Goal: Task Accomplishment & Management: Complete application form

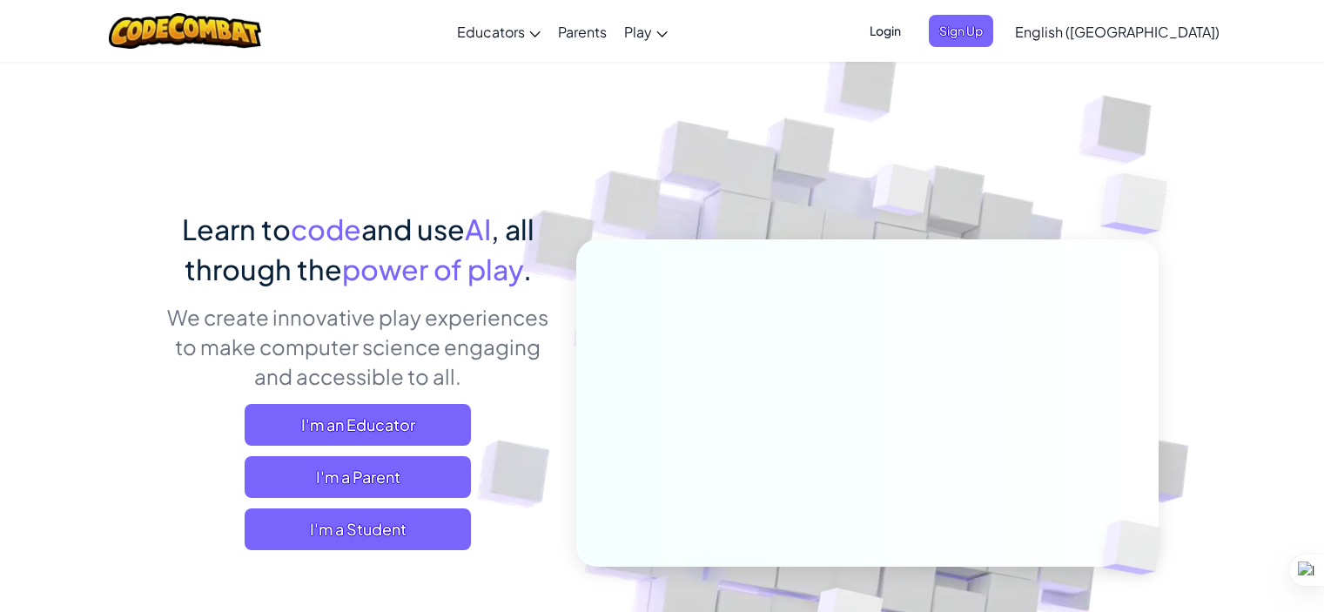
click at [993, 37] on span "Sign Up" at bounding box center [961, 31] width 64 height 32
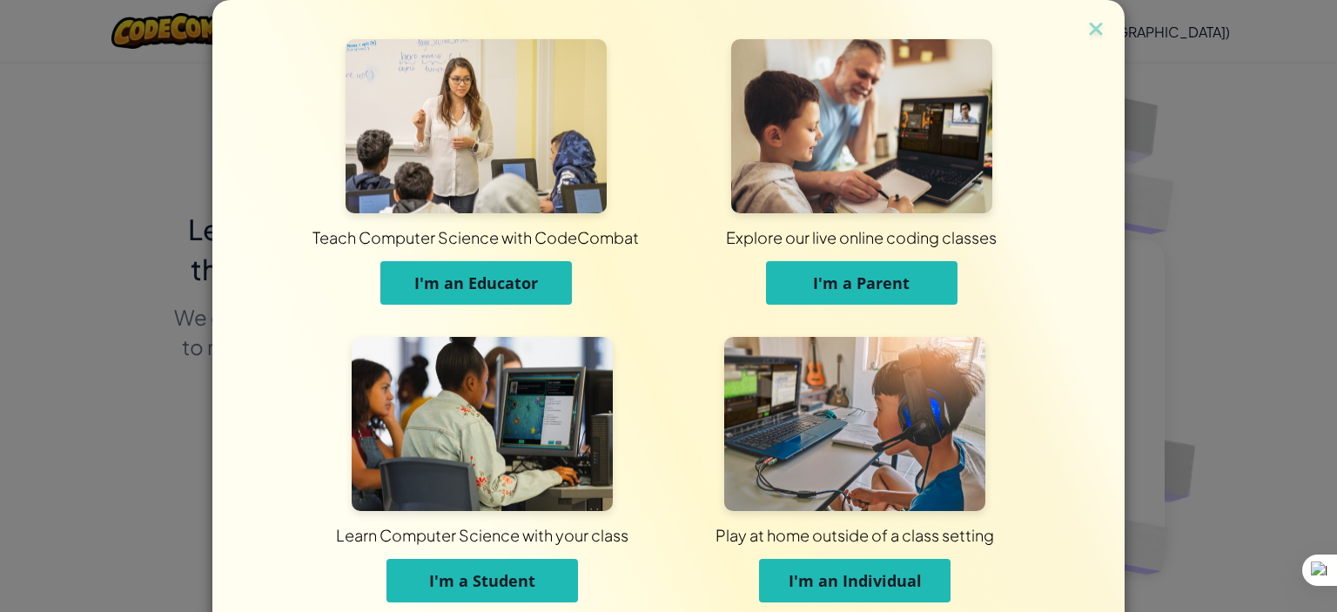
click at [476, 577] on span "I'm a Student" at bounding box center [482, 580] width 106 height 21
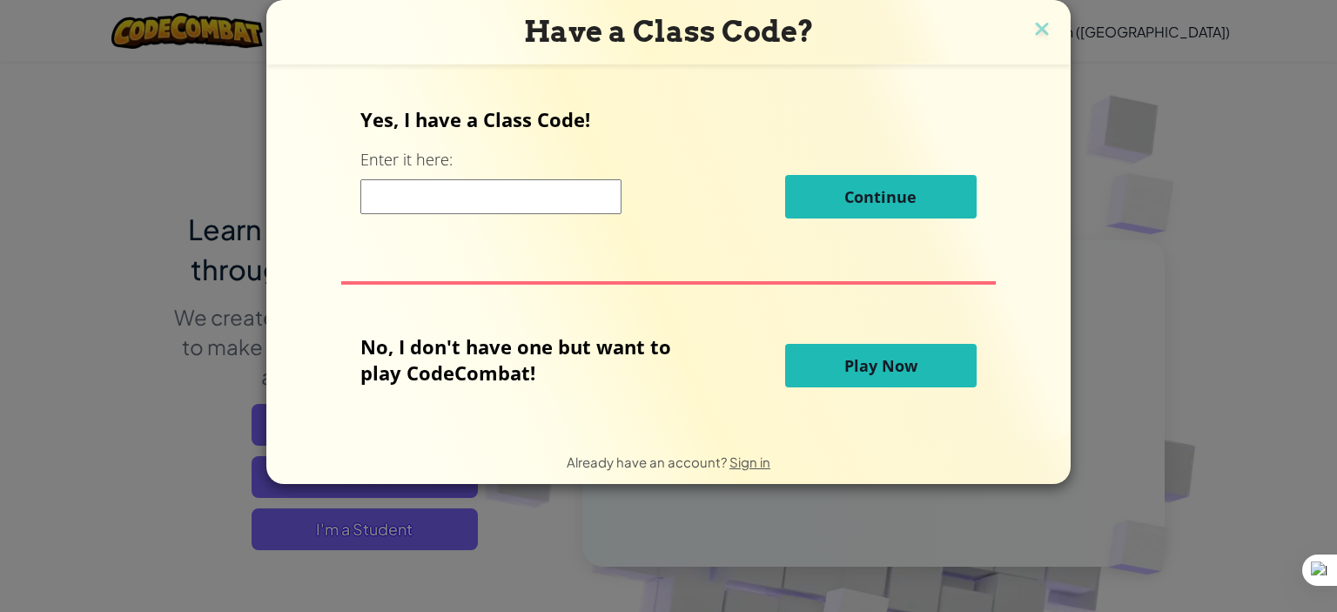
click at [512, 194] on input at bounding box center [490, 196] width 261 height 35
paste input "CookDuckStop"
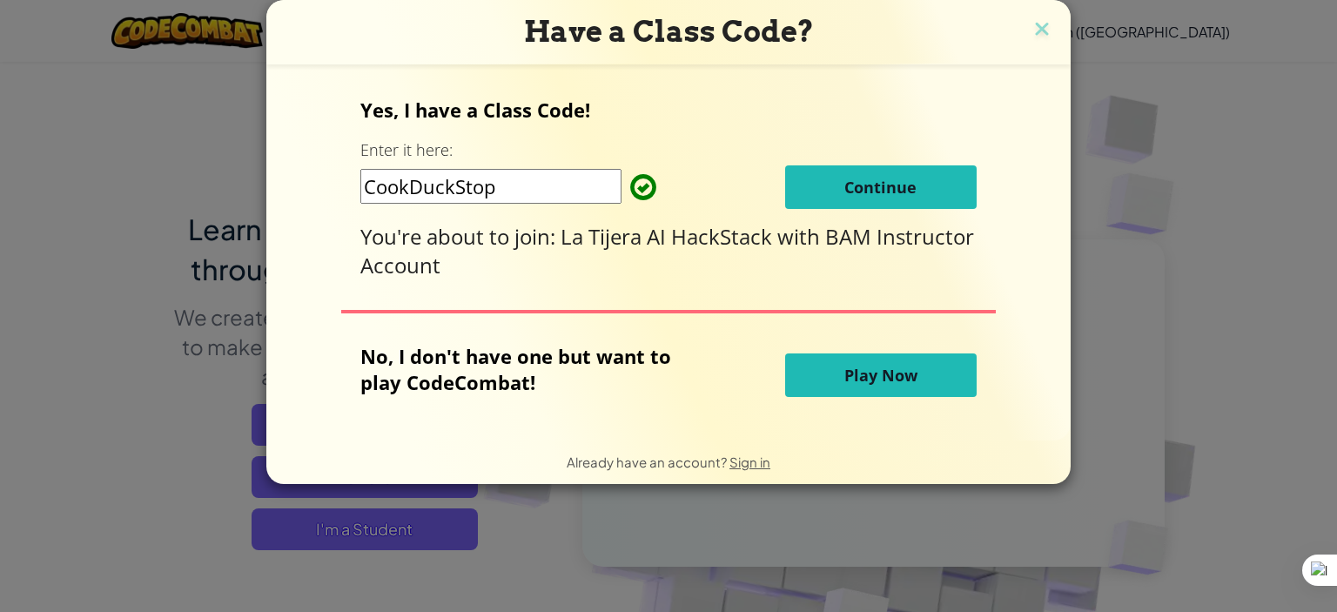
type input "CookDuckStop"
click at [807, 190] on button "Continue" at bounding box center [880, 187] width 191 height 44
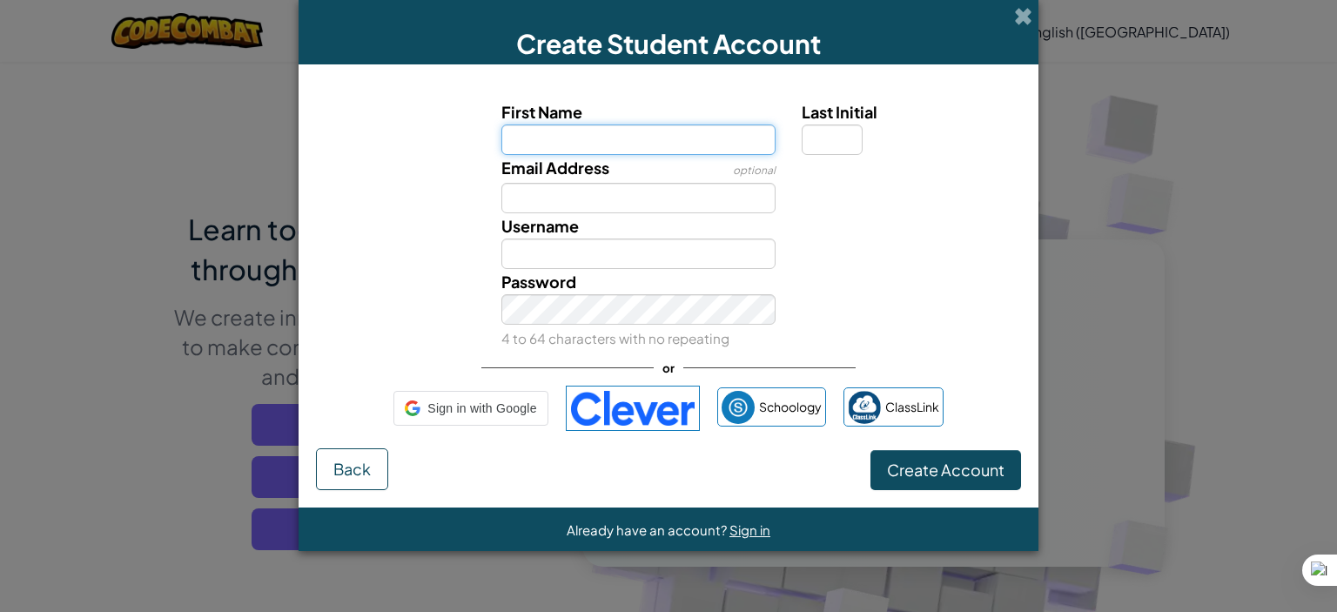
click at [644, 147] on input "First Name" at bounding box center [638, 139] width 275 height 30
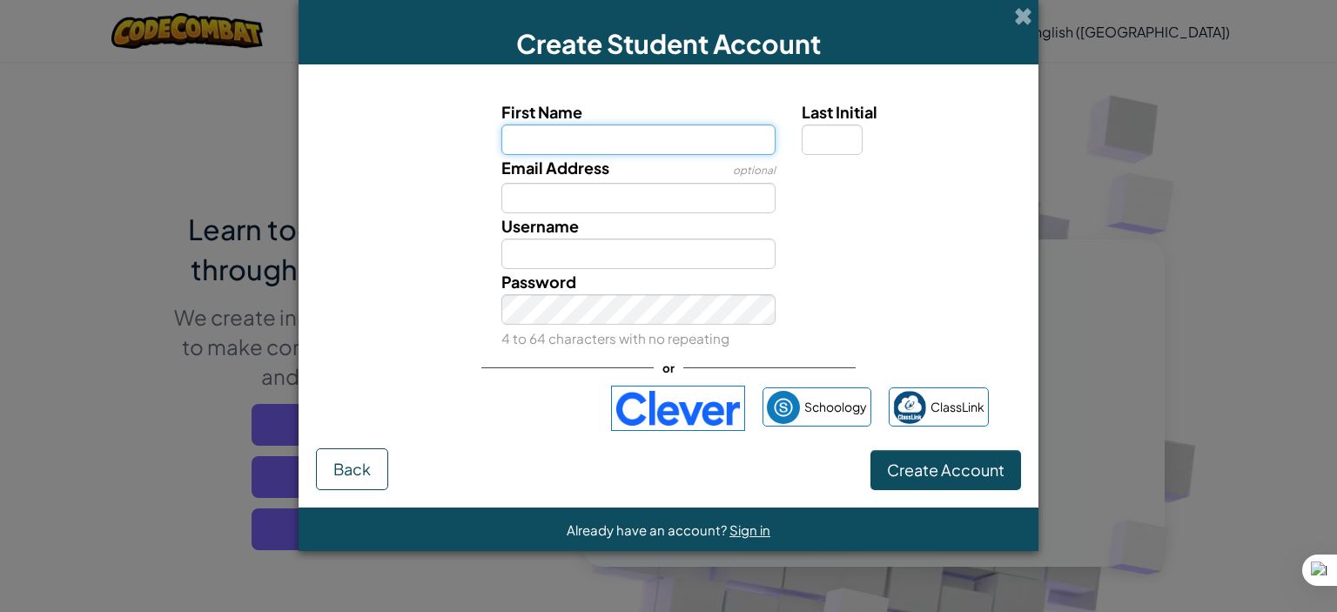
type input "RoseBAM"
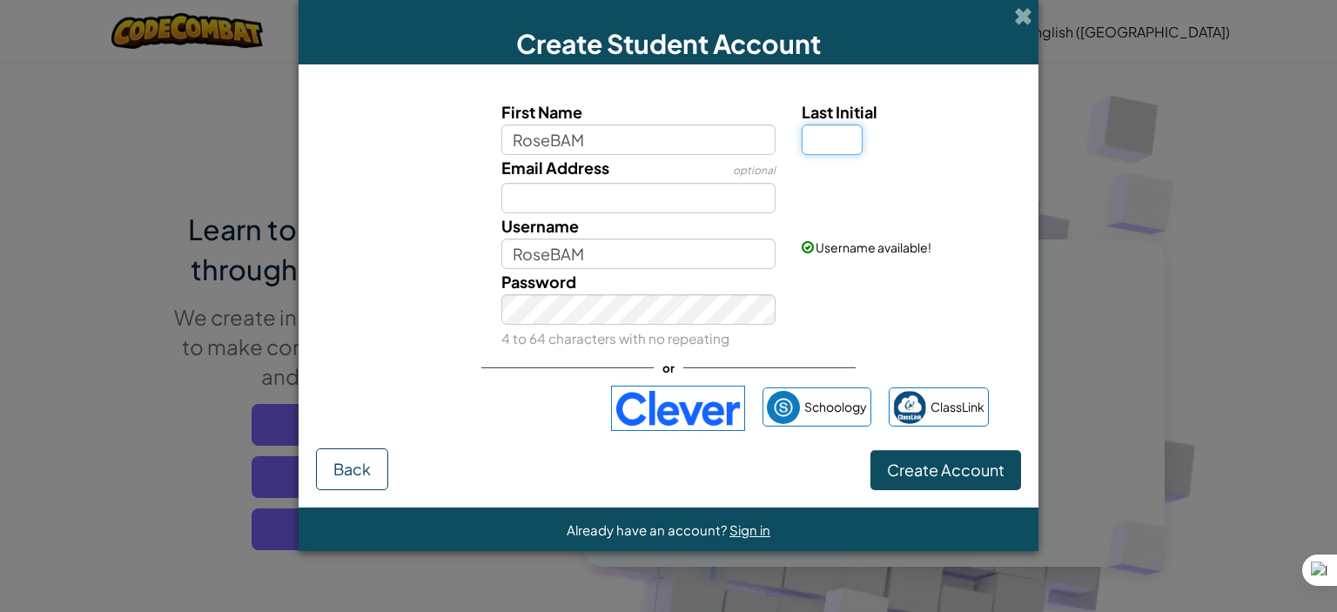
click at [837, 140] on input "Last Initial" at bounding box center [831, 139] width 61 height 30
type input "8"
type input "RoseBAM8"
click at [909, 458] on button "Create Account" at bounding box center [945, 470] width 151 height 40
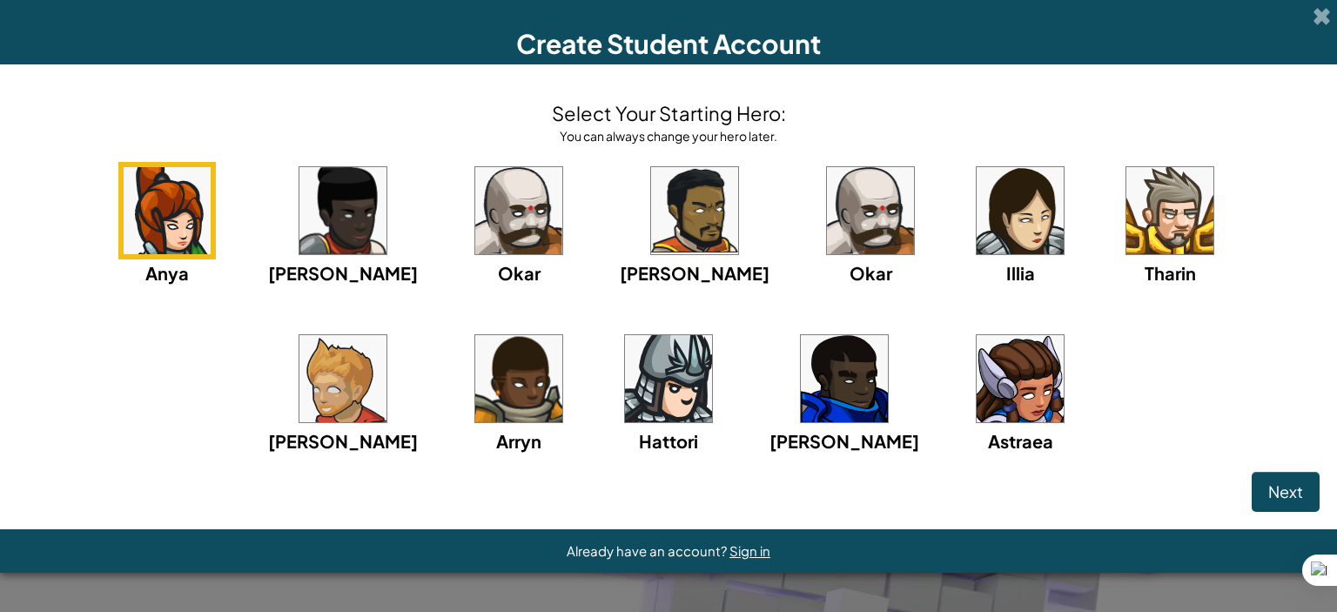
click at [976, 386] on img at bounding box center [1019, 378] width 87 height 87
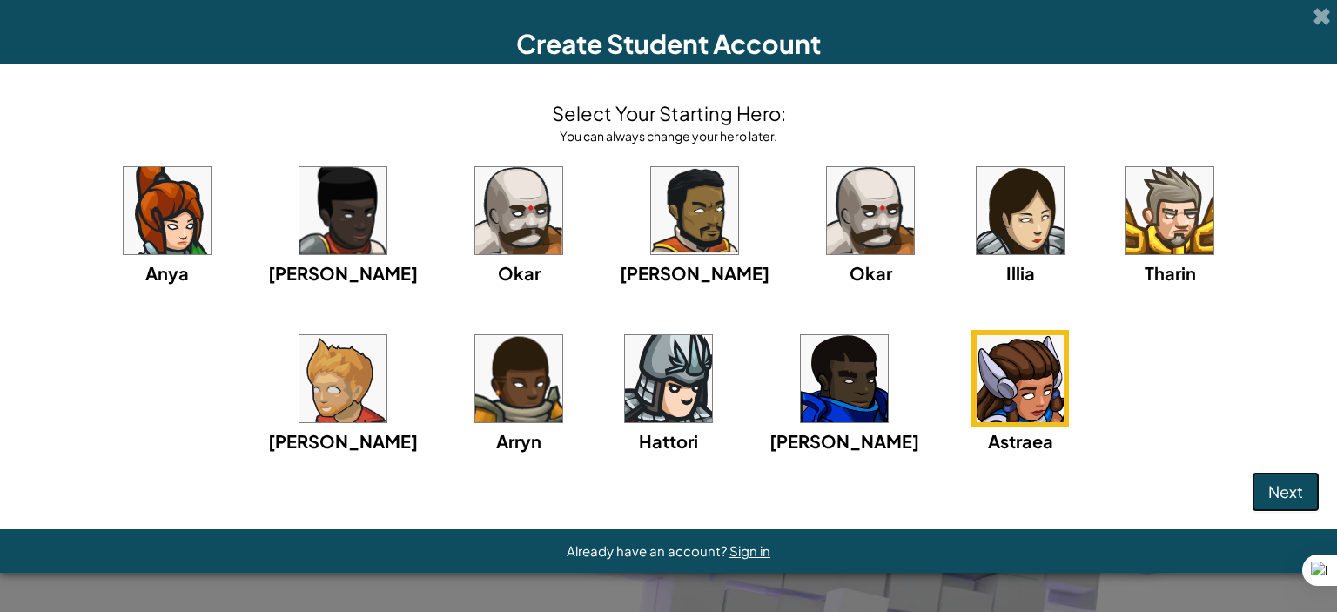
click at [1279, 494] on span "Next" at bounding box center [1285, 491] width 35 height 20
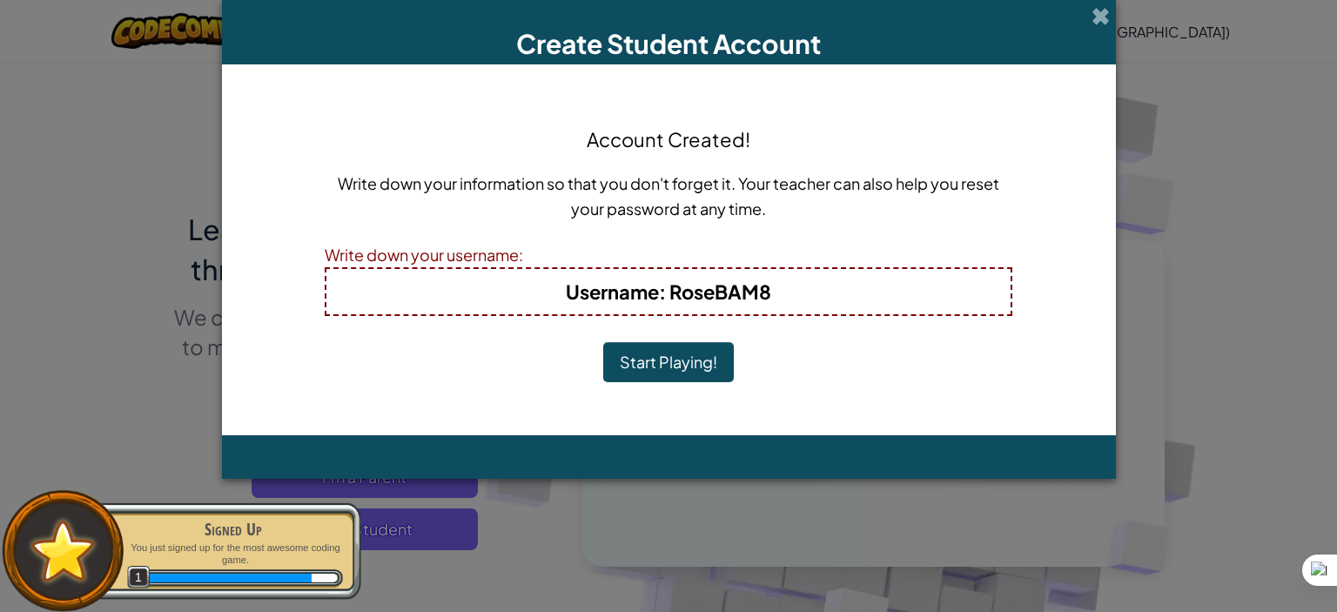
click at [667, 360] on button "Start Playing!" at bounding box center [668, 362] width 131 height 40
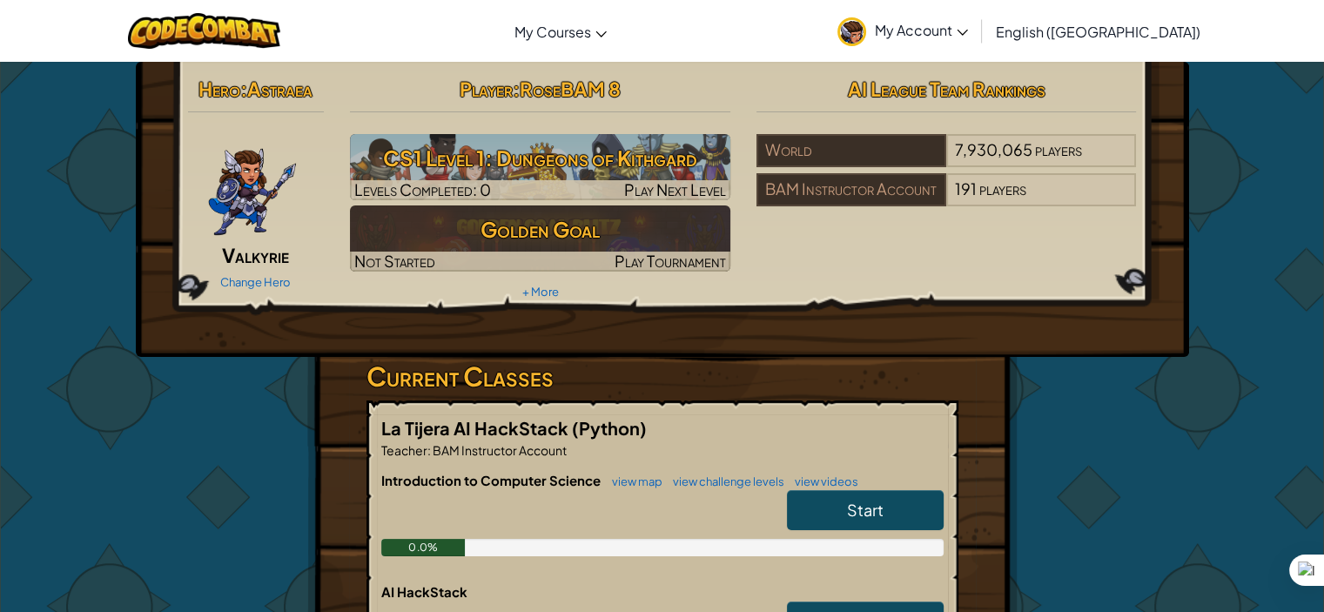
click at [840, 511] on link "Start" at bounding box center [865, 510] width 157 height 40
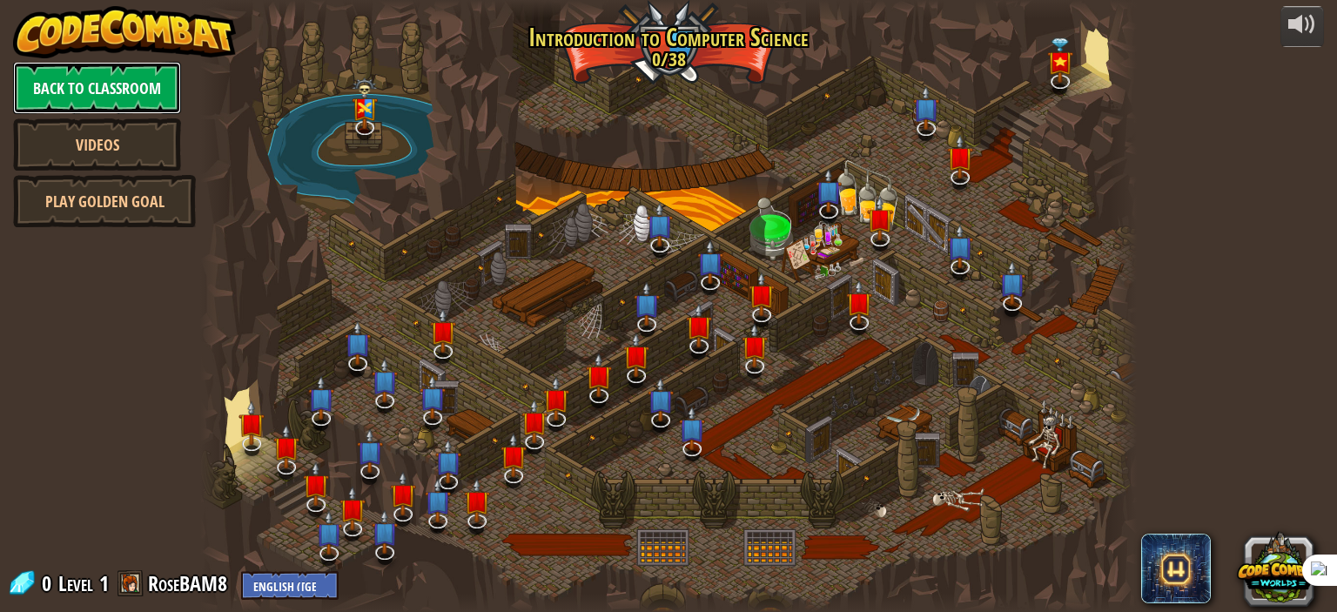
click at [139, 80] on link "Back to Classroom" at bounding box center [97, 88] width 168 height 52
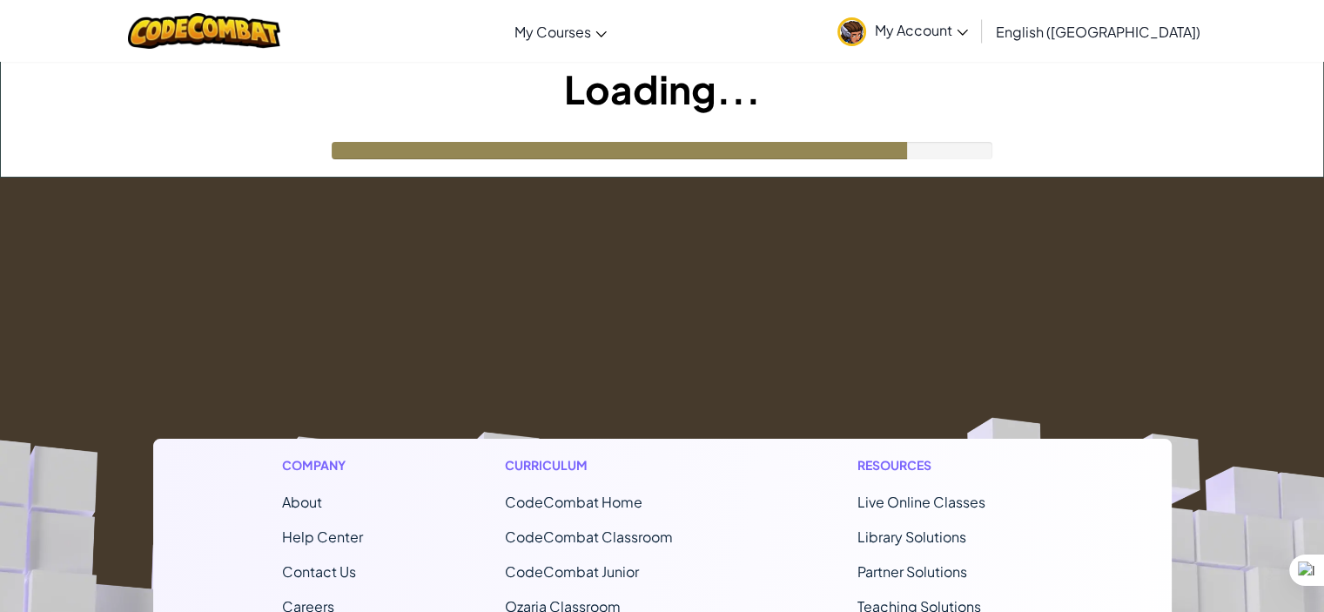
click at [968, 35] on span "My Account" at bounding box center [921, 30] width 93 height 18
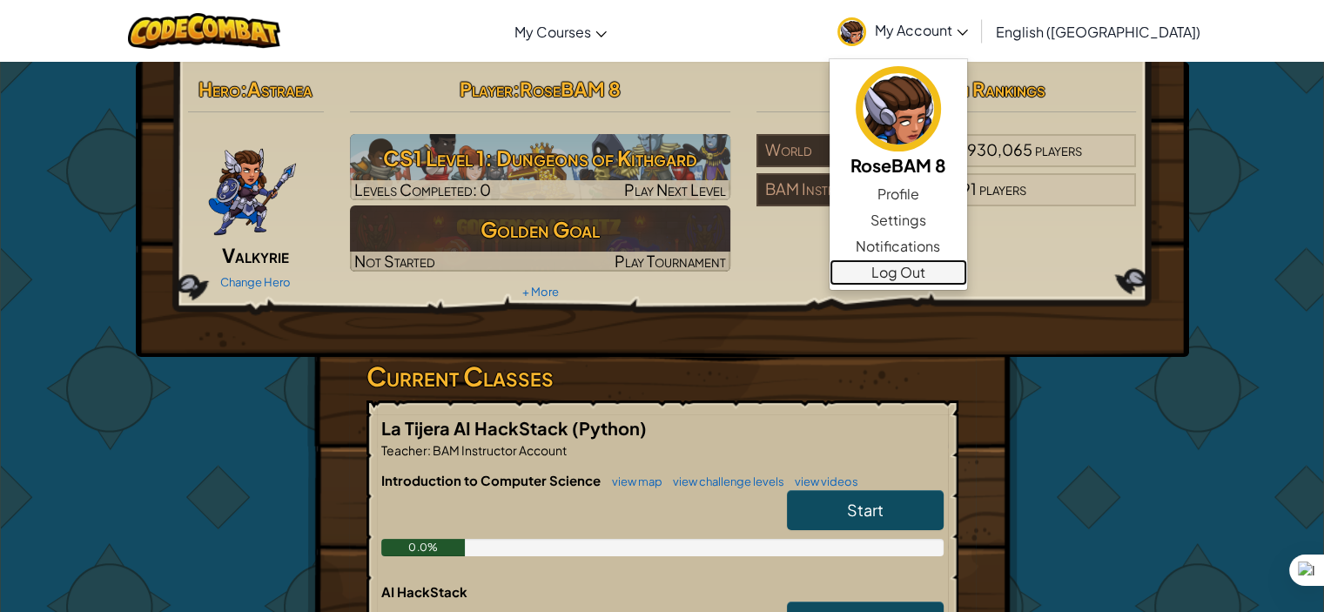
click at [967, 278] on link "Log Out" at bounding box center [897, 272] width 137 height 26
